Goal: Check status

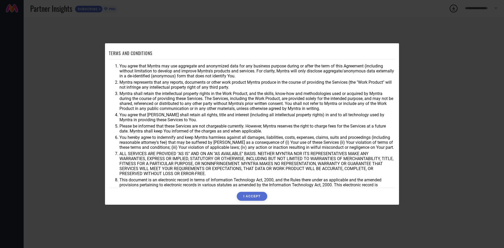
click at [255, 192] on button "I ACCEPT" at bounding box center [252, 196] width 30 height 9
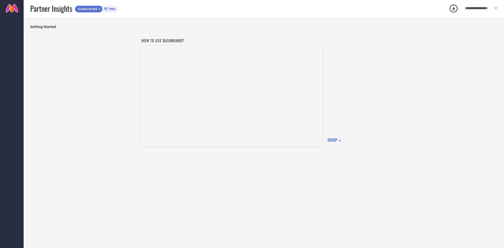
click at [333, 140] on span "SKIP »" at bounding box center [334, 140] width 14 height 6
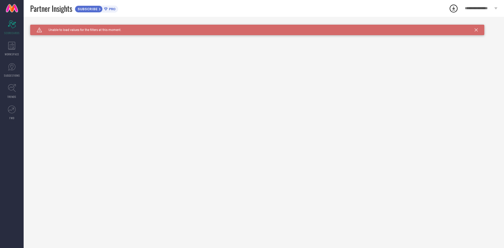
click at [475, 29] on icon at bounding box center [476, 29] width 3 height 3
click at [478, 30] on div "Caution Created with Sketch. Unable to load values for the filters at this mome…" at bounding box center [257, 30] width 454 height 11
click at [476, 29] on icon at bounding box center [476, 29] width 3 height 3
